Goal: Check status

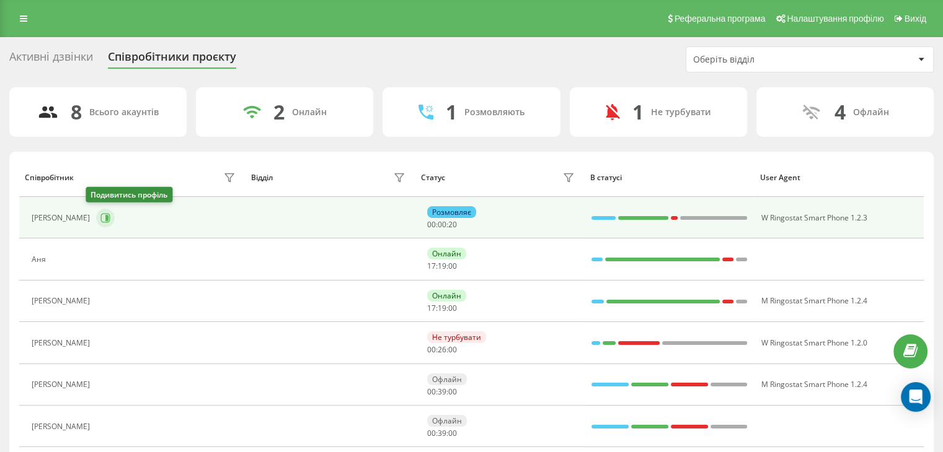
click at [100, 218] on icon at bounding box center [105, 218] width 10 height 10
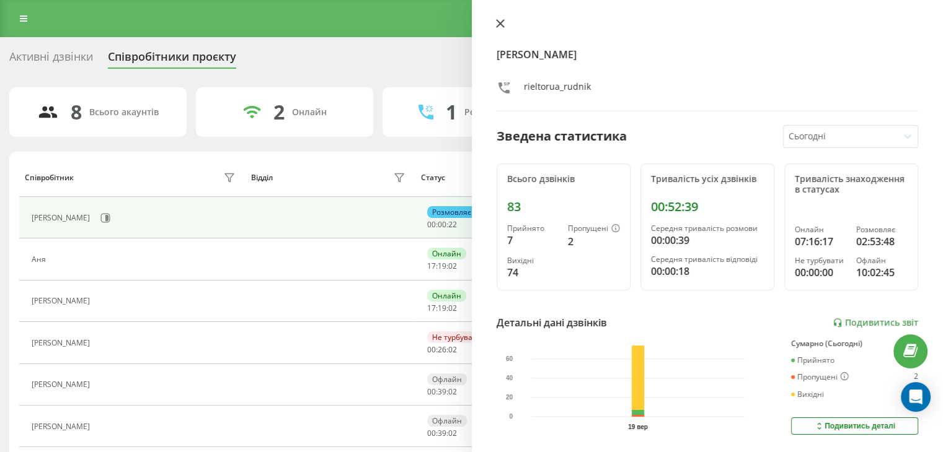
click at [492, 28] on button at bounding box center [500, 25] width 16 height 12
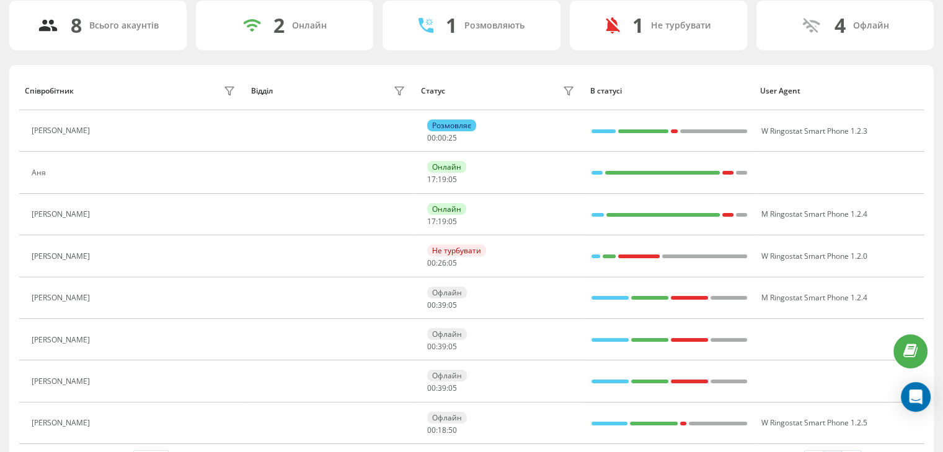
scroll to position [124, 0]
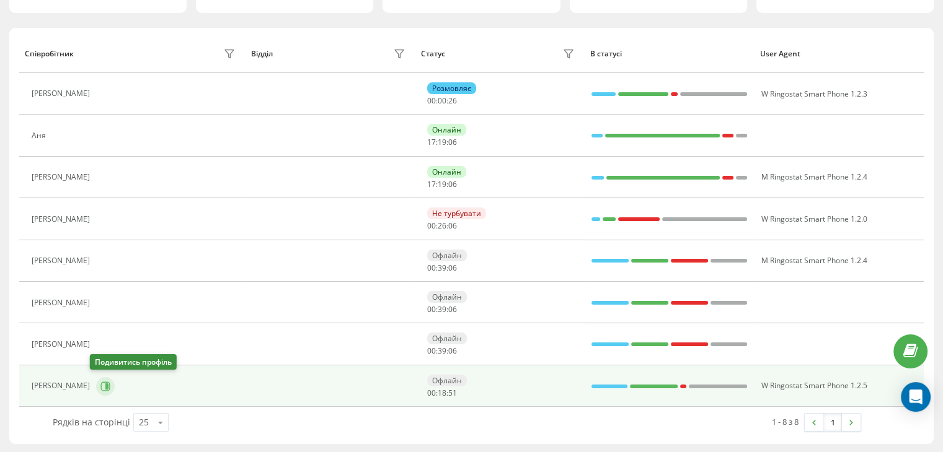
click at [100, 387] on icon at bounding box center [105, 387] width 10 height 10
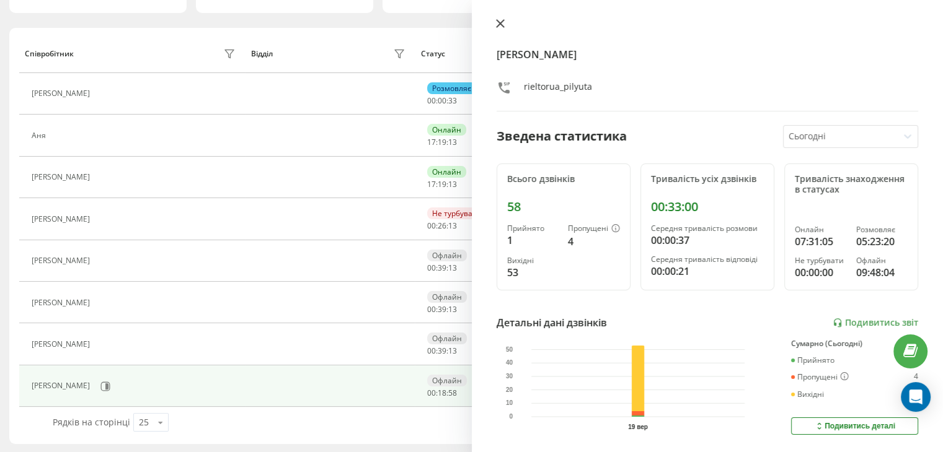
click at [501, 22] on icon at bounding box center [499, 23] width 7 height 7
